Goal: Task Accomplishment & Management: Manage account settings

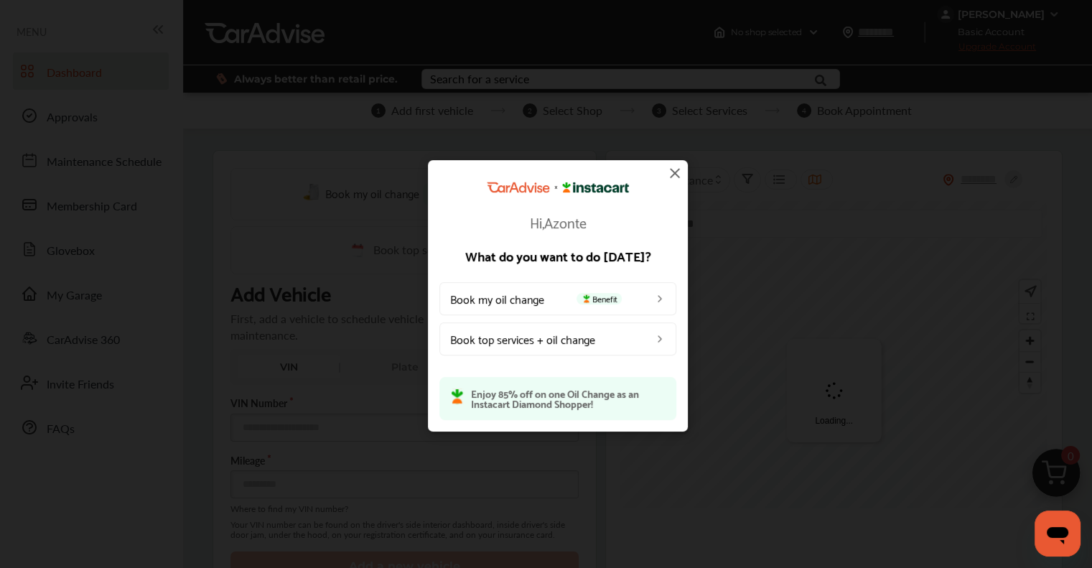
click at [677, 174] on img at bounding box center [674, 172] width 17 height 17
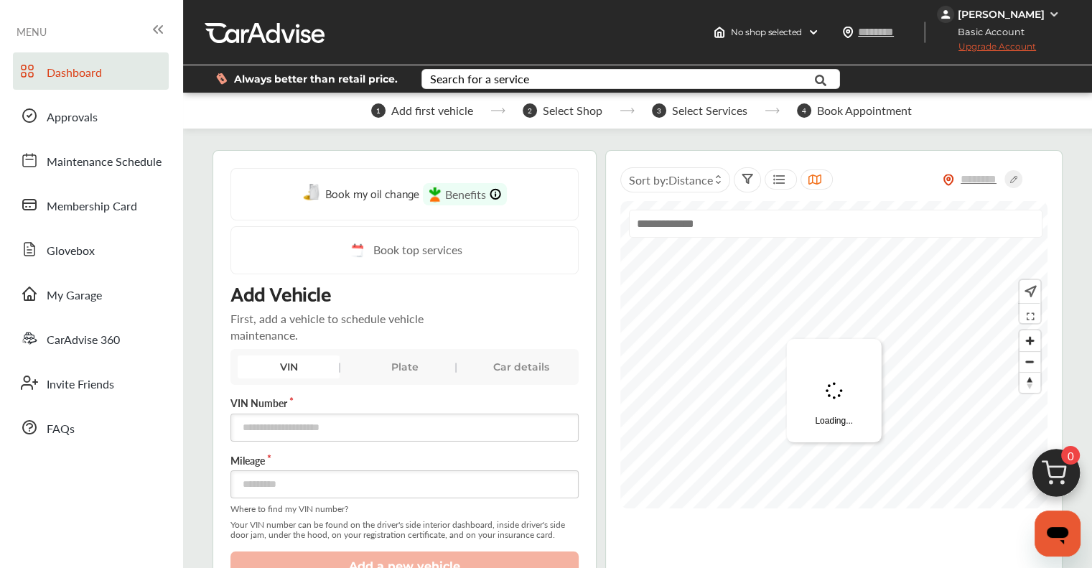
drag, startPoint x: 72, startPoint y: 299, endPoint x: 101, endPoint y: 330, distance: 42.7
click at [72, 299] on span "My Garage" at bounding box center [74, 296] width 55 height 19
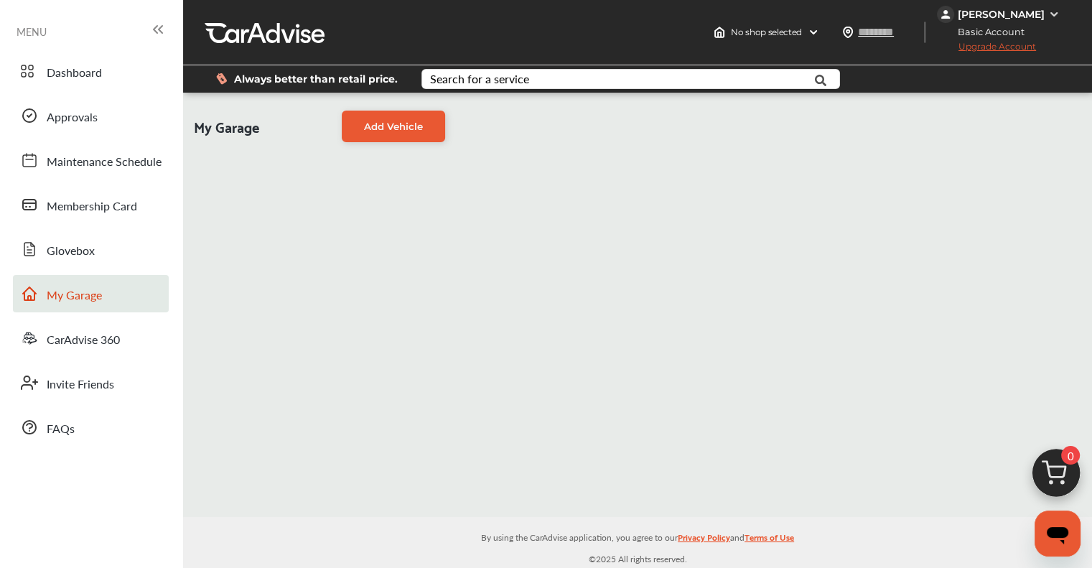
click at [383, 125] on link "Add Vehicle" at bounding box center [393, 127] width 103 height 32
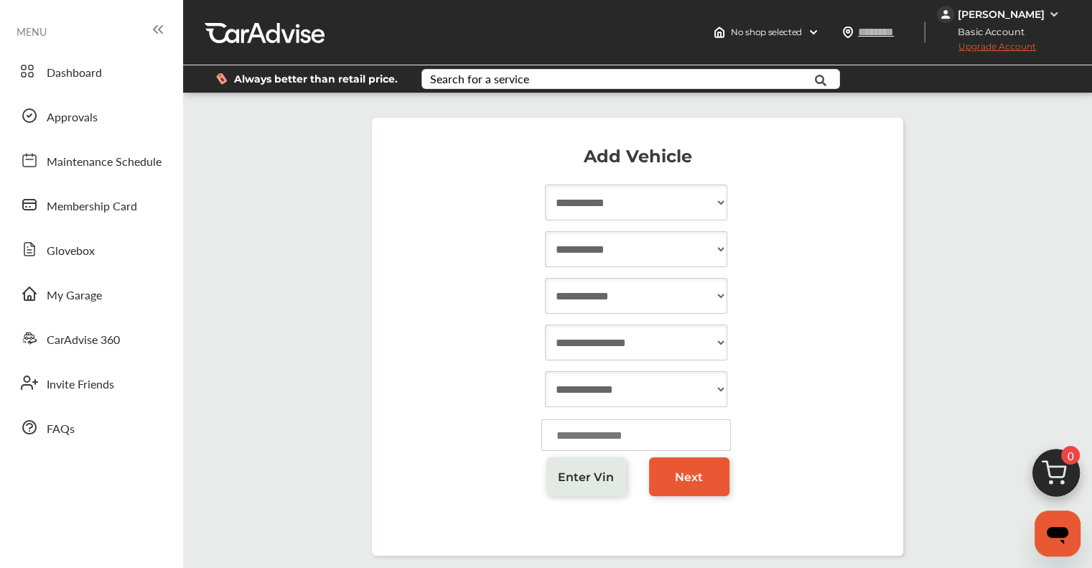
click at [581, 476] on span "Enter Vin" at bounding box center [586, 477] width 56 height 14
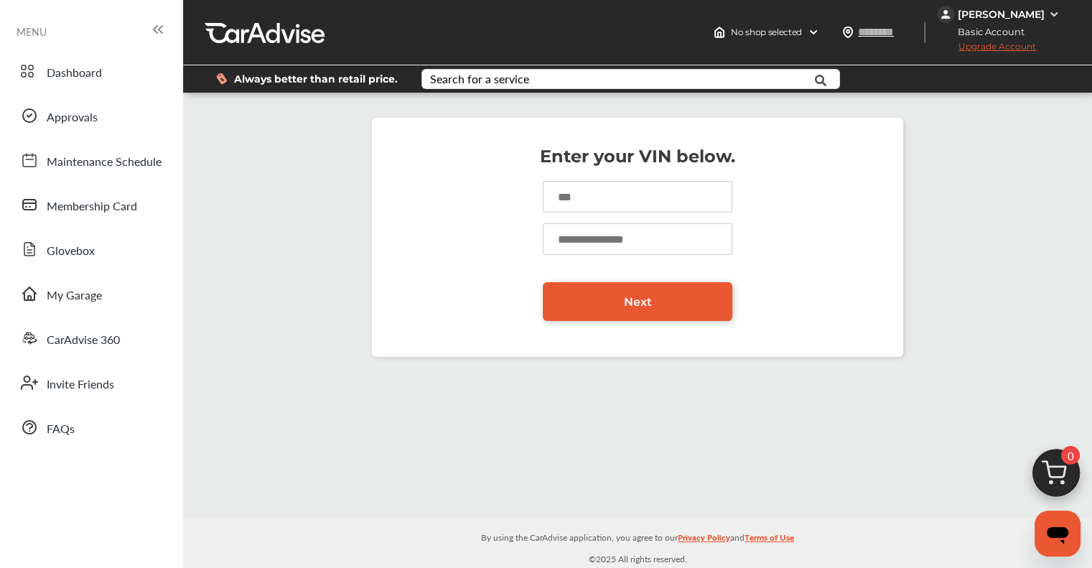
drag, startPoint x: 600, startPoint y: 189, endPoint x: 614, endPoint y: 206, distance: 22.4
click at [600, 189] on input at bounding box center [638, 197] width 190 height 32
paste input "**********"
type input "**********"
click at [636, 242] on input "number" at bounding box center [638, 239] width 190 height 32
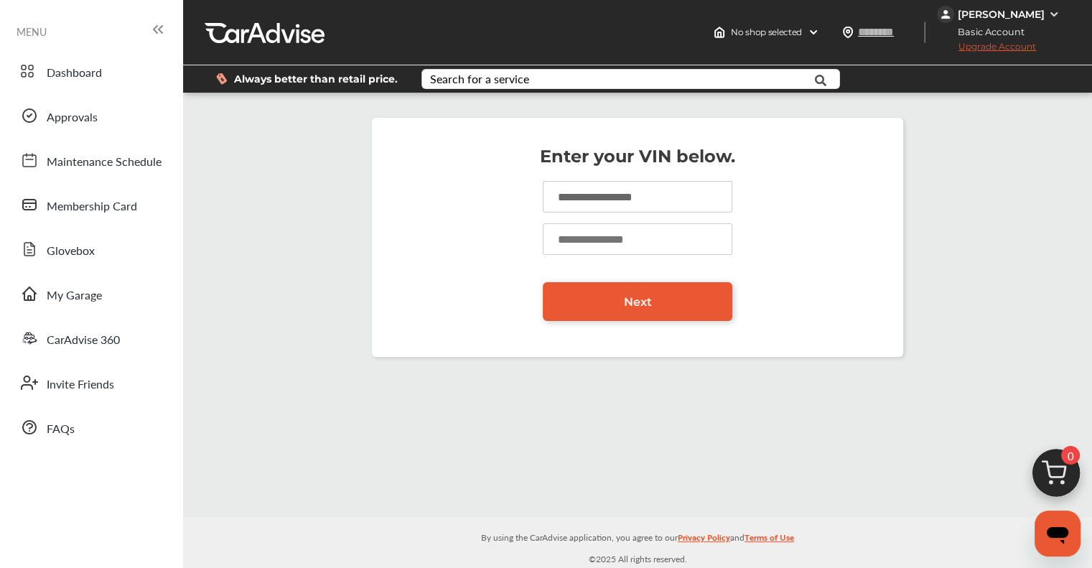
type input "*****"
click at [602, 321] on link "Next" at bounding box center [638, 301] width 190 height 39
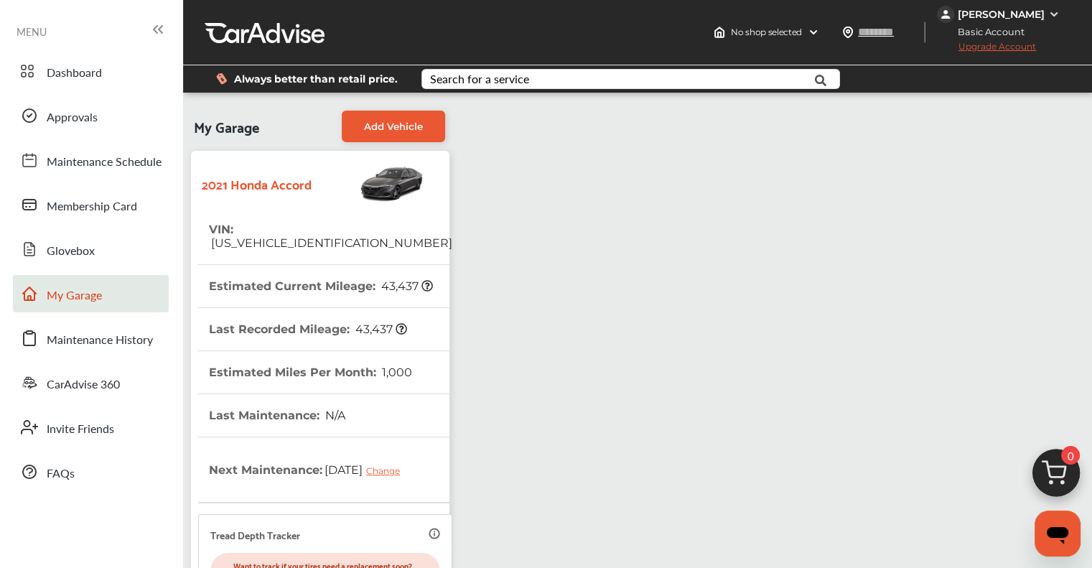
click at [979, 31] on span "Basic Account" at bounding box center [987, 31] width 97 height 15
click at [979, 19] on div "[PERSON_NAME]" at bounding box center [1001, 14] width 87 height 13
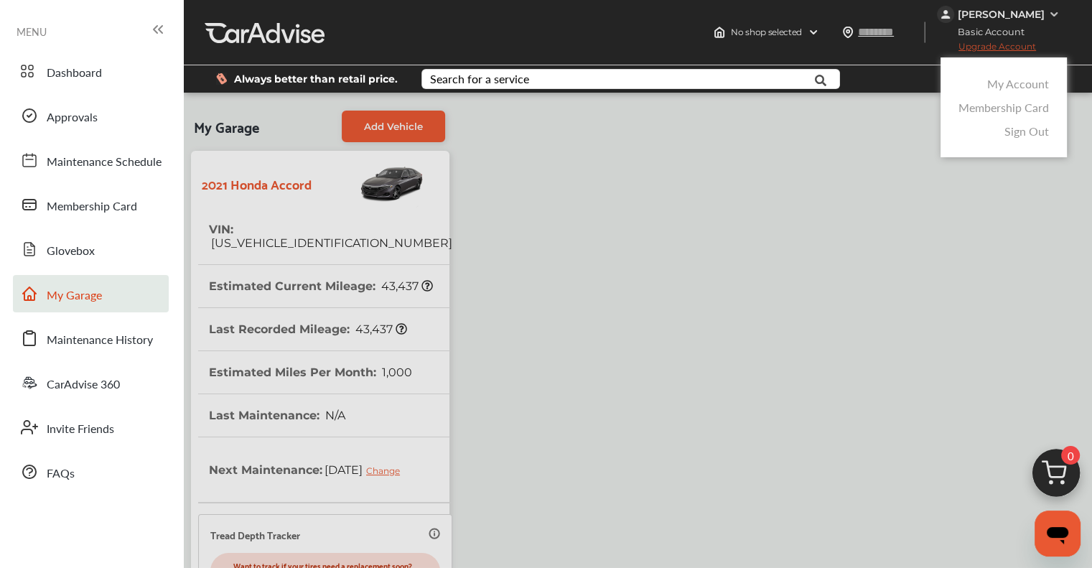
click at [1007, 84] on link "My Account" at bounding box center [1018, 83] width 62 height 17
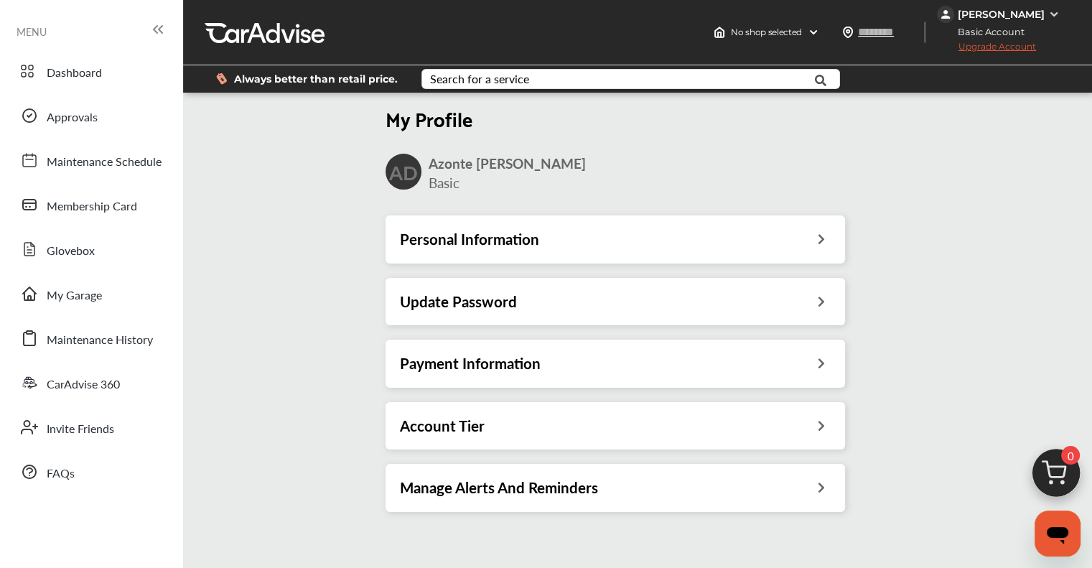
click at [491, 313] on div "Update Password" at bounding box center [616, 301] width 460 height 47
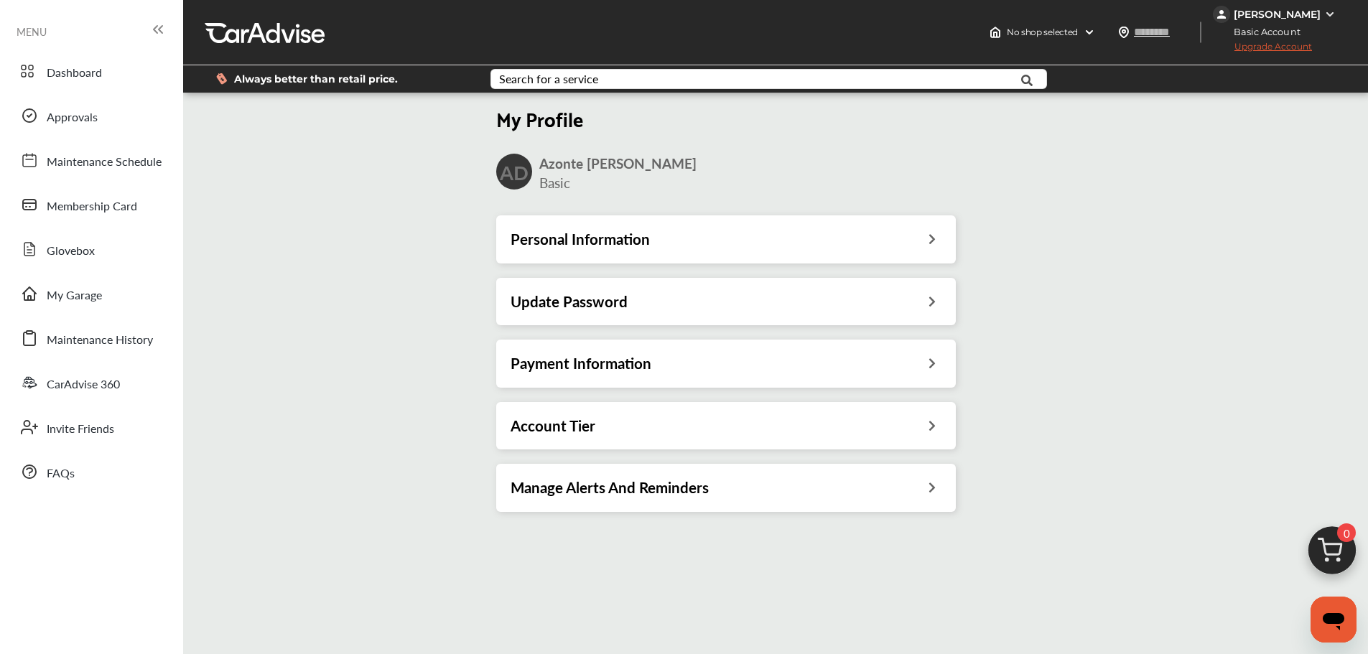
click at [611, 307] on h3 "Update Password" at bounding box center [569, 301] width 117 height 19
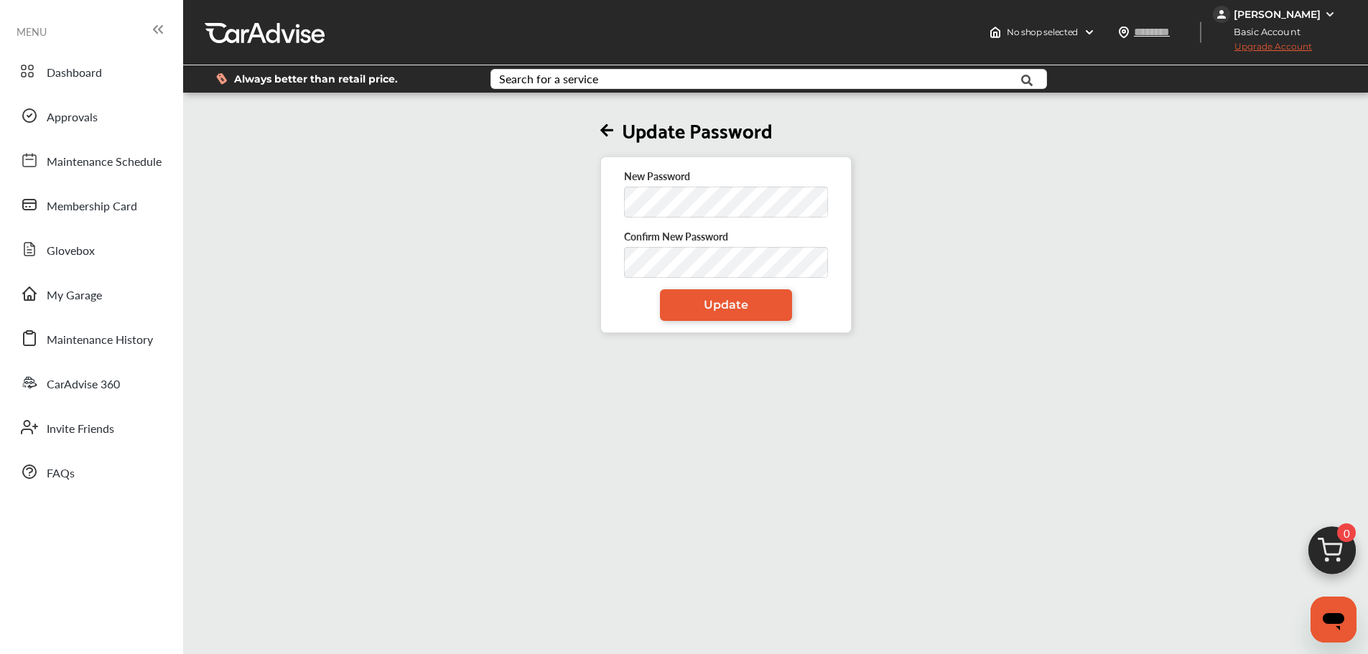
click at [677, 290] on link "Update" at bounding box center [726, 305] width 132 height 32
